Goal: Information Seeking & Learning: Compare options

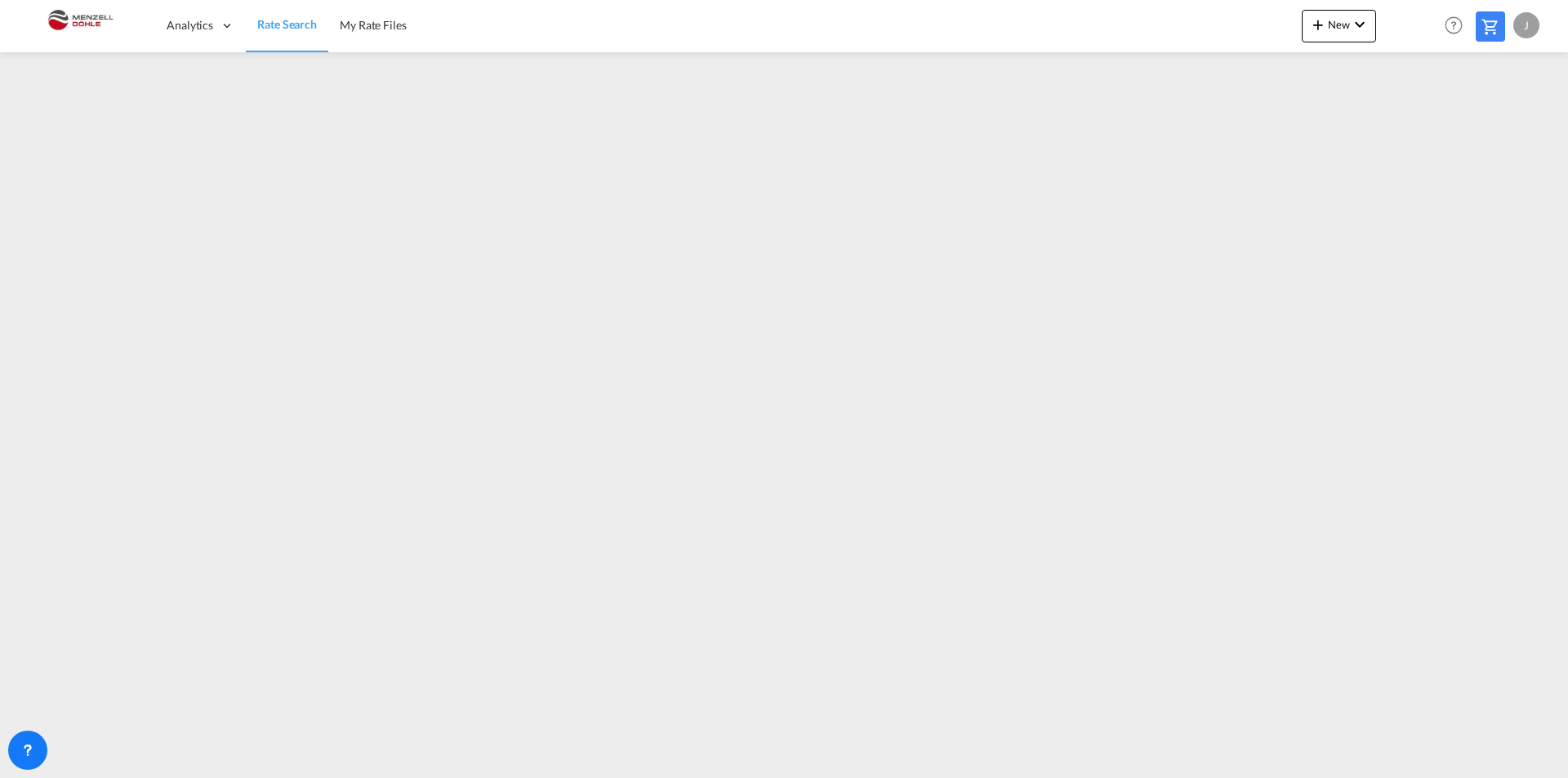
click at [299, 27] on span "Rate Search" at bounding box center [287, 24] width 59 height 14
